Goal: Information Seeking & Learning: Learn about a topic

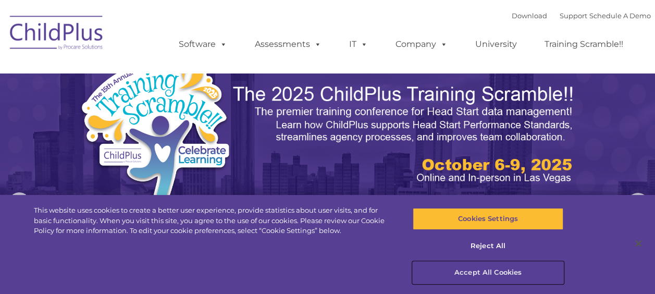
click at [497, 273] on button "Accept All Cookies" at bounding box center [488, 273] width 151 height 22
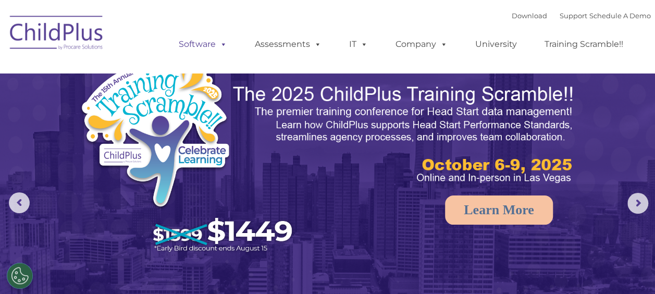
click at [211, 45] on link "Software" at bounding box center [202, 44] width 69 height 21
select select "MEDIUM"
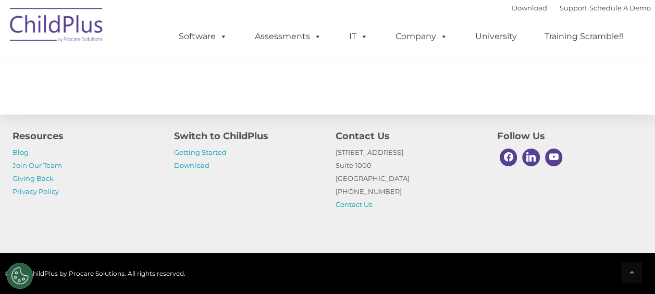
scroll to position [1305, 0]
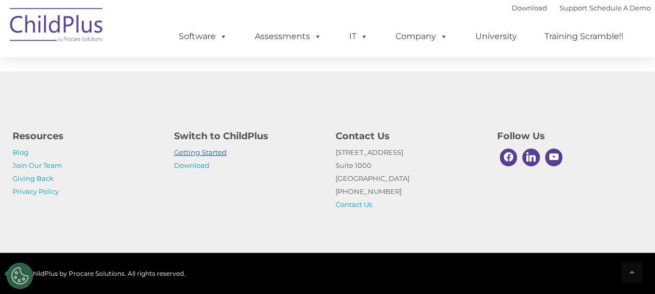
click at [199, 149] on link "Getting Started" at bounding box center [200, 152] width 53 height 8
